Goal: Connect with others: Establish contact or relationships with other users

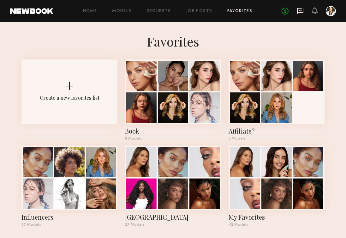
click at [298, 11] on icon at bounding box center [300, 10] width 7 height 7
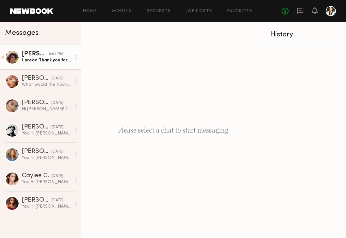
click at [34, 55] on div "[PERSON_NAME]" at bounding box center [35, 54] width 27 height 6
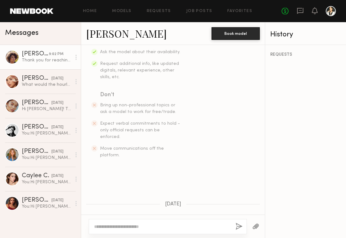
scroll to position [30, 0]
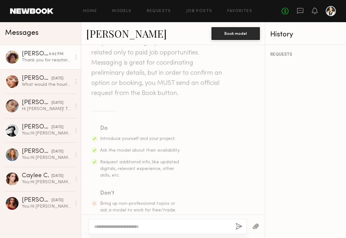
click at [25, 52] on div "[PERSON_NAME]" at bounding box center [35, 54] width 27 height 6
click at [14, 58] on div at bounding box center [12, 57] width 14 height 14
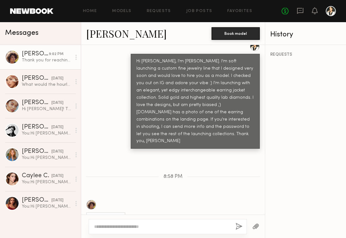
scroll to position [345, 0]
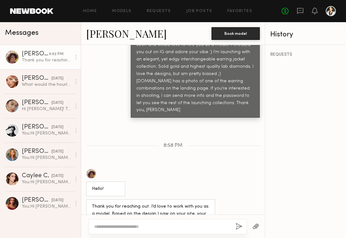
click at [15, 56] on div at bounding box center [12, 57] width 14 height 14
click at [92, 168] on div at bounding box center [91, 173] width 10 height 10
